Goal: Check status: Check status

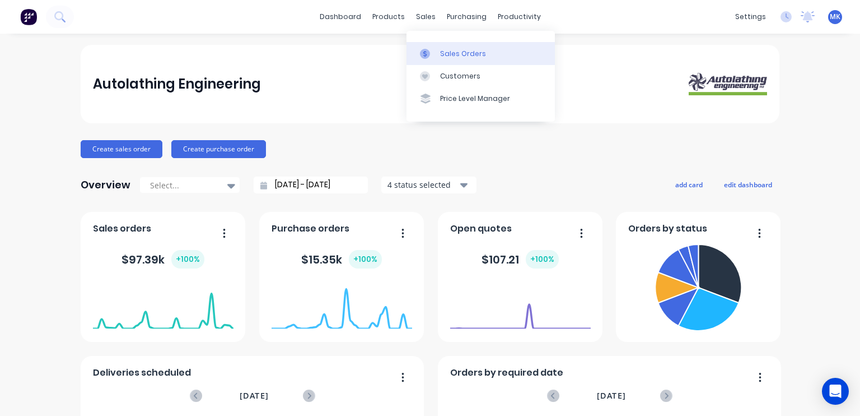
click at [446, 54] on div "Sales Orders" at bounding box center [463, 54] width 46 height 10
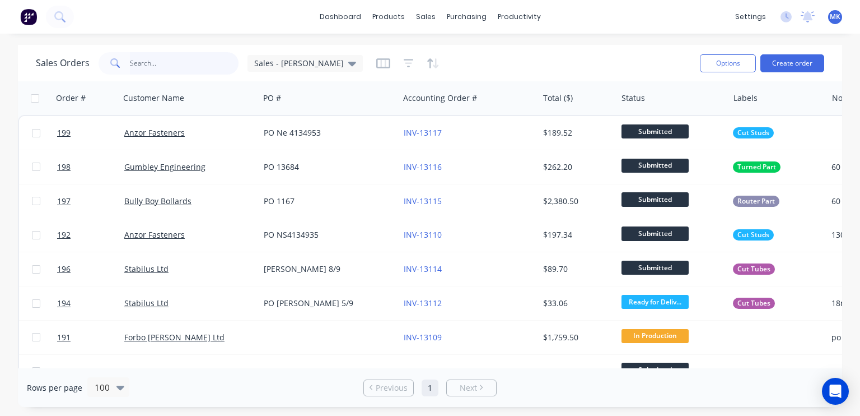
click at [159, 57] on input "text" at bounding box center [184, 63] width 109 height 22
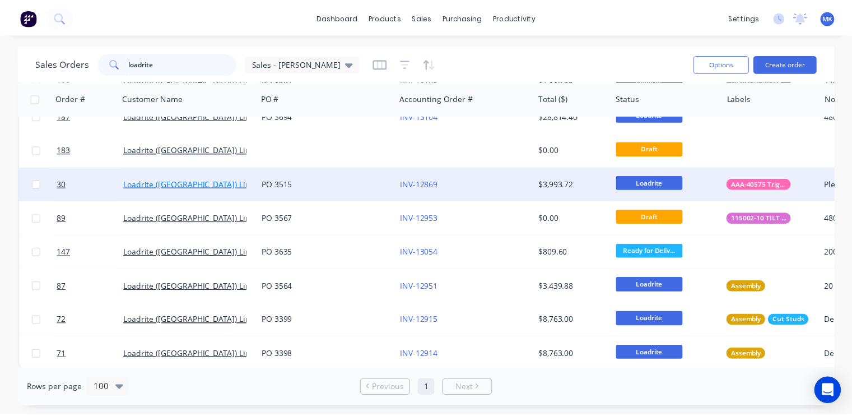
scroll to position [92, 0]
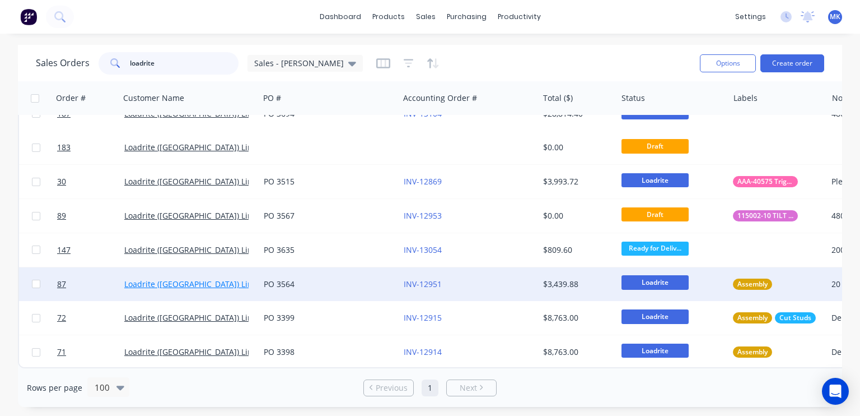
type input "loadrite"
click at [207, 278] on link "Loadrite (Auckland) Limited" at bounding box center [196, 283] width 145 height 11
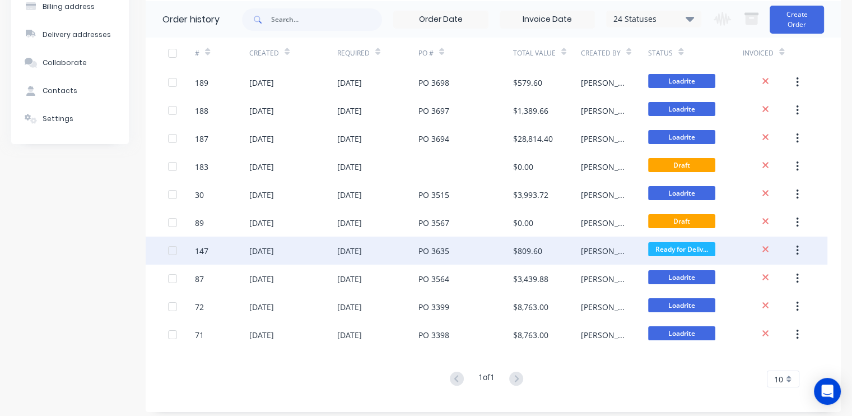
scroll to position [98, 0]
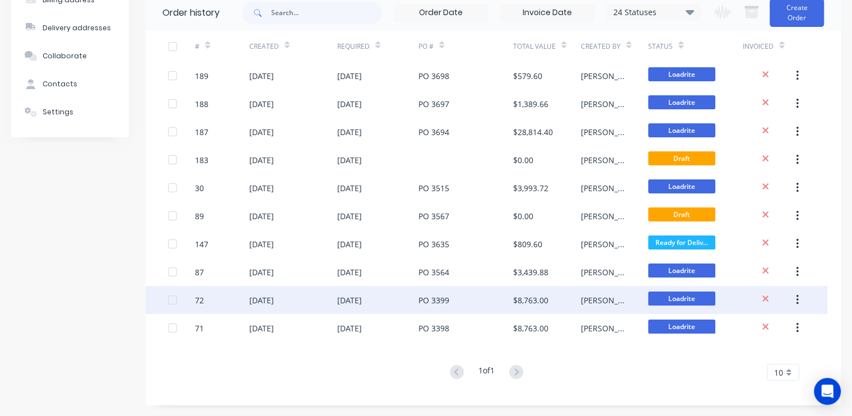
click at [296, 299] on div "02 Jul 2025" at bounding box center [293, 300] width 88 height 28
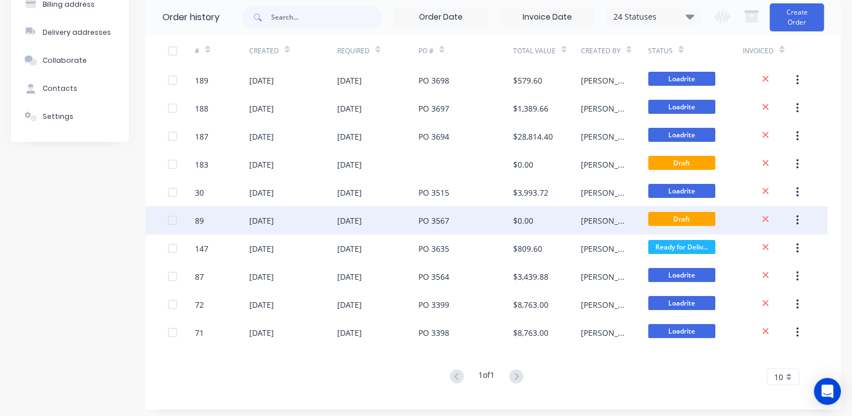
scroll to position [98, 0]
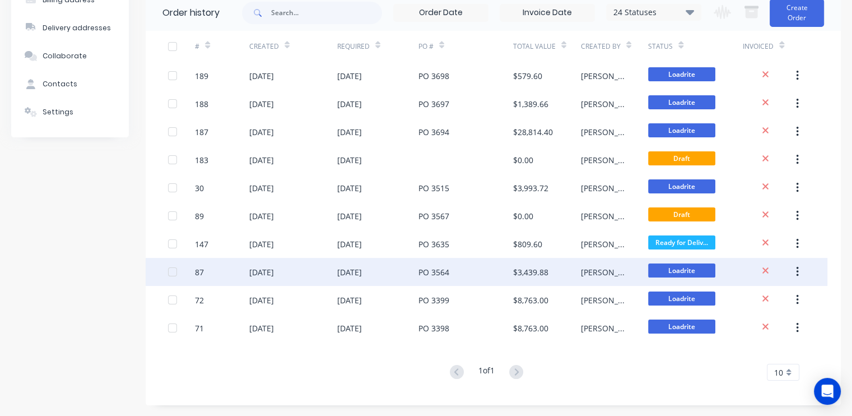
click at [362, 269] on div "04 Aug 2025" at bounding box center [349, 272] width 25 height 12
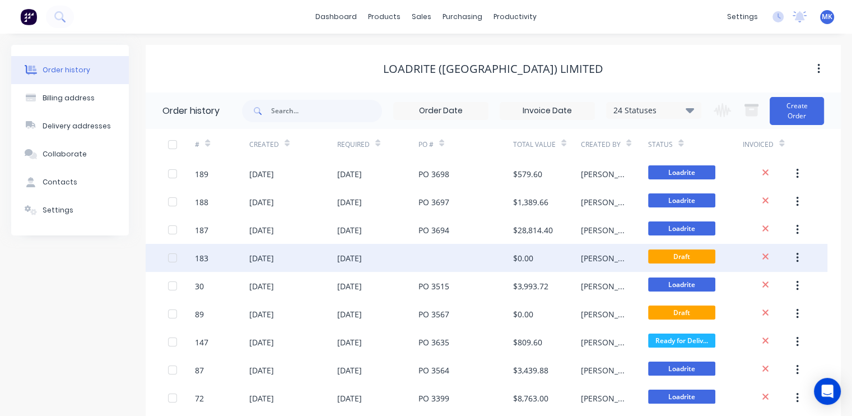
scroll to position [98, 0]
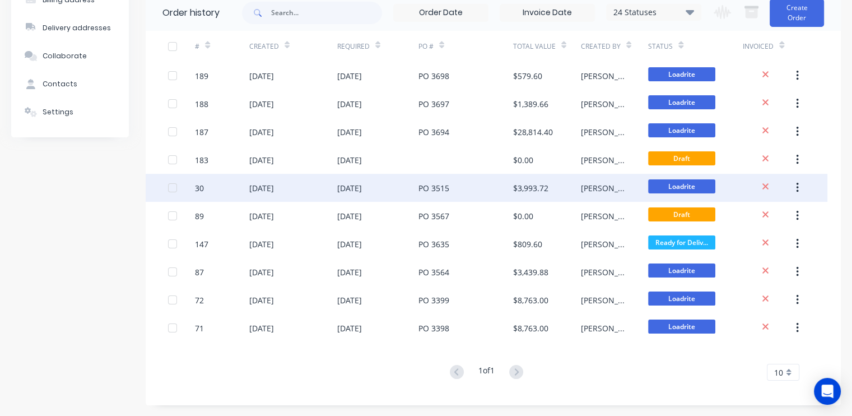
click at [361, 184] on div "01 Sep 2025" at bounding box center [349, 188] width 25 height 12
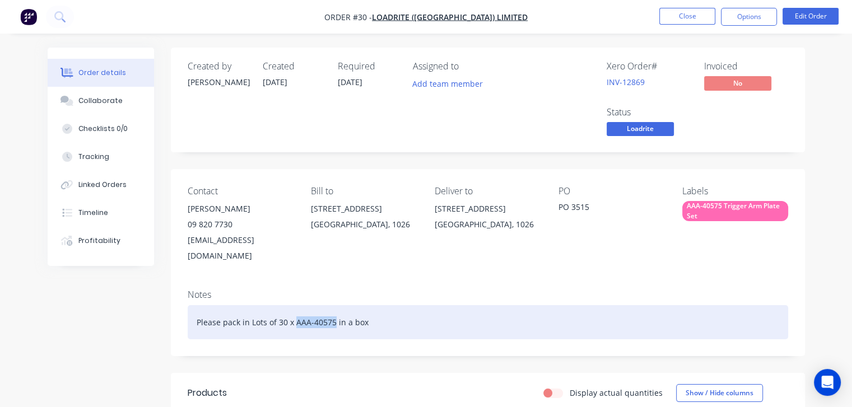
drag, startPoint x: 332, startPoint y: 305, endPoint x: 293, endPoint y: 311, distance: 38.5
click at [293, 311] on div "Please pack in Lots of 30 x AAA-40575 in a box" at bounding box center [488, 322] width 600 height 34
copy div "AAA-40575"
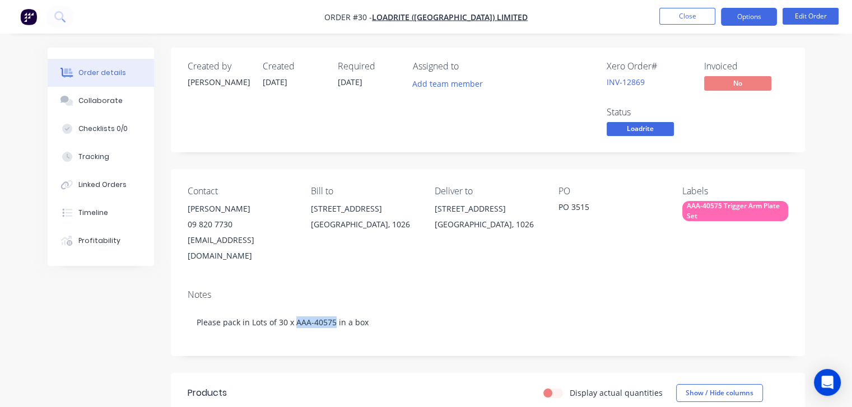
click at [752, 12] on button "Options" at bounding box center [749, 17] width 56 height 18
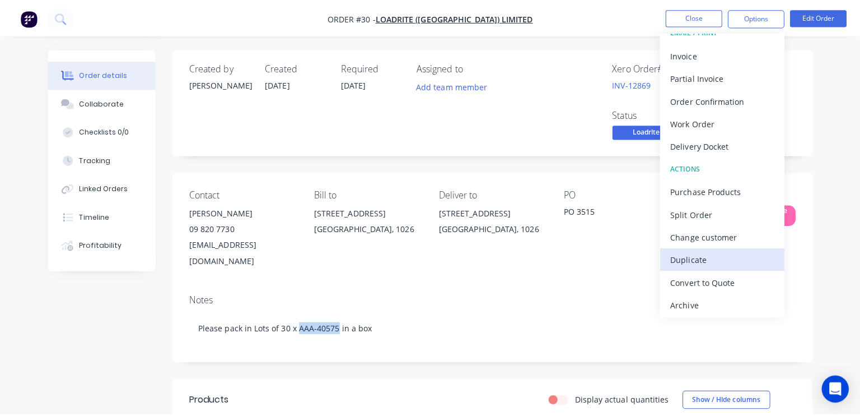
scroll to position [16, 0]
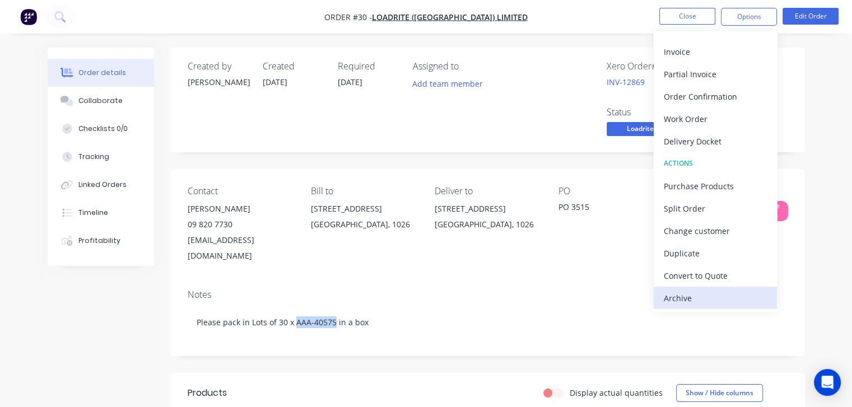
click at [690, 296] on div "Archive" at bounding box center [715, 298] width 103 height 16
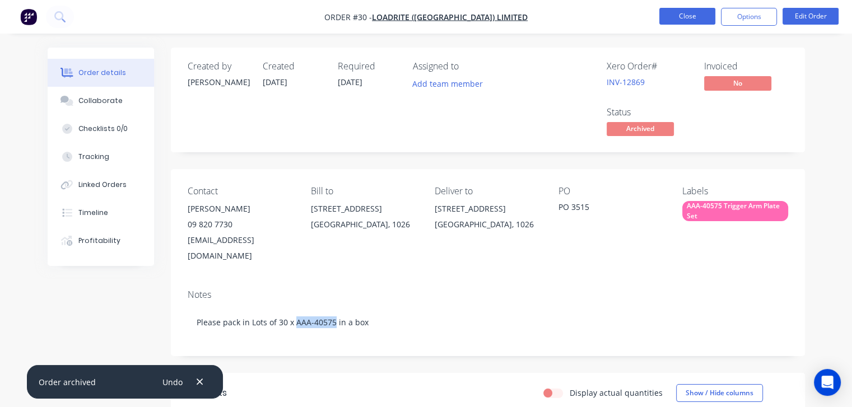
click at [681, 18] on button "Close" at bounding box center [687, 16] width 56 height 17
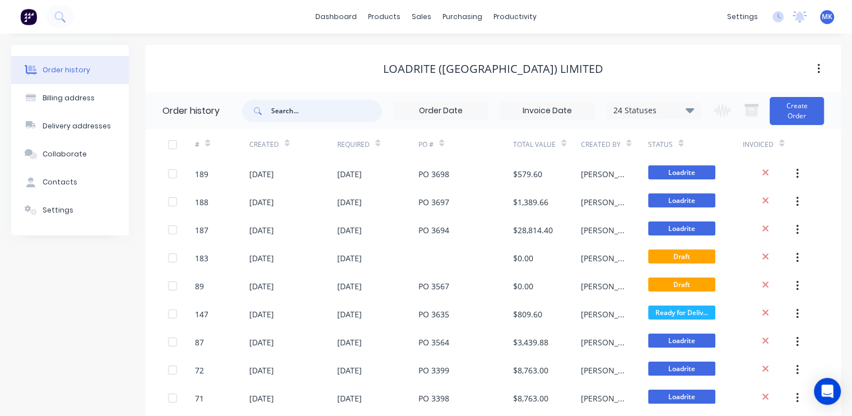
click at [282, 107] on input "text" at bounding box center [326, 111] width 111 height 22
type input "3513"
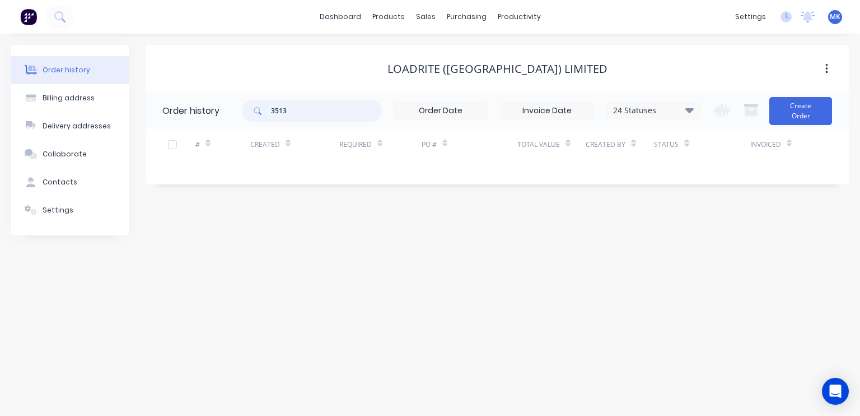
drag, startPoint x: 290, startPoint y: 110, endPoint x: 260, endPoint y: 111, distance: 29.7
click at [260, 111] on div "3513" at bounding box center [312, 111] width 140 height 22
click at [291, 110] on input "3513" at bounding box center [326, 111] width 111 height 22
type input "3515"
drag, startPoint x: 293, startPoint y: 109, endPoint x: 259, endPoint y: 113, distance: 34.9
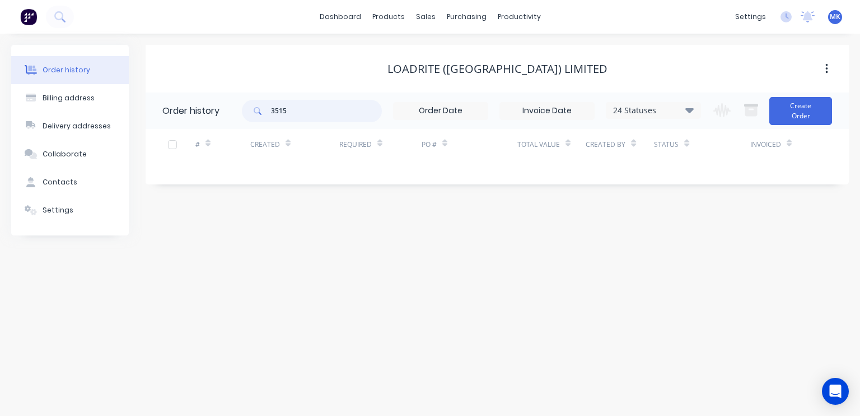
click at [259, 113] on div "3515" at bounding box center [312, 111] width 140 height 22
click at [63, 18] on icon at bounding box center [59, 16] width 11 height 11
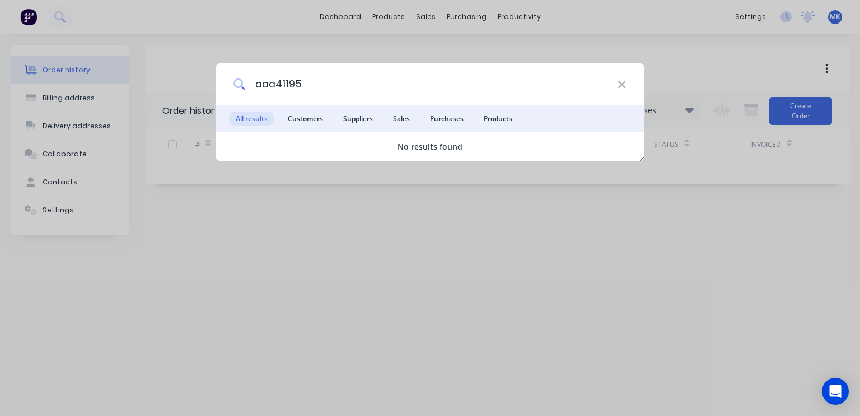
click at [276, 85] on input "aaa41195" at bounding box center [432, 84] width 372 height 42
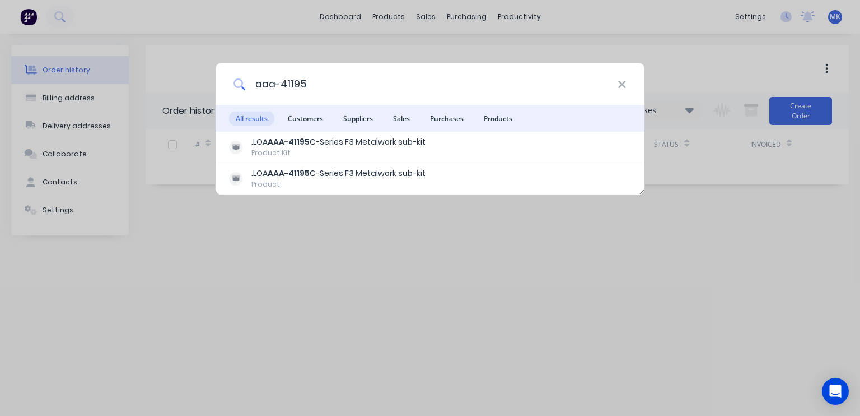
drag, startPoint x: 304, startPoint y: 82, endPoint x: 286, endPoint y: 82, distance: 17.9
click at [286, 82] on input "aaa-41195" at bounding box center [432, 84] width 372 height 42
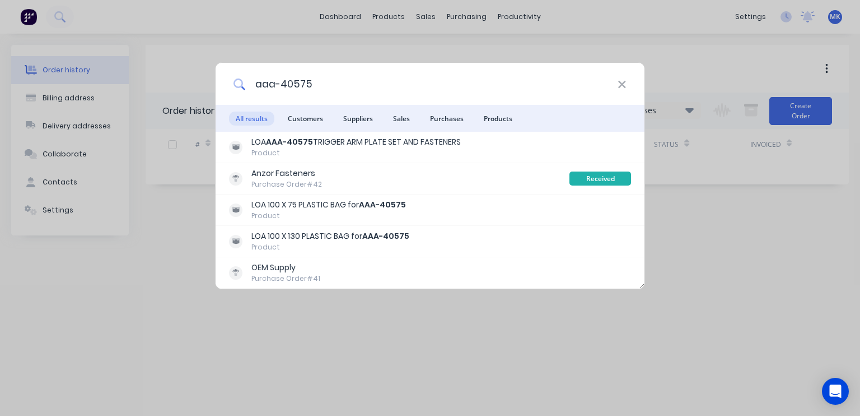
type input "aaa-40575"
